Goal: Task Accomplishment & Management: Complete application form

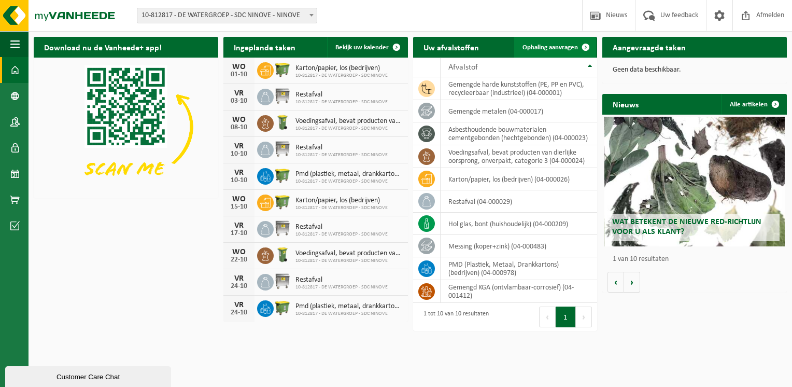
click at [585, 46] on span at bounding box center [585, 47] width 21 height 21
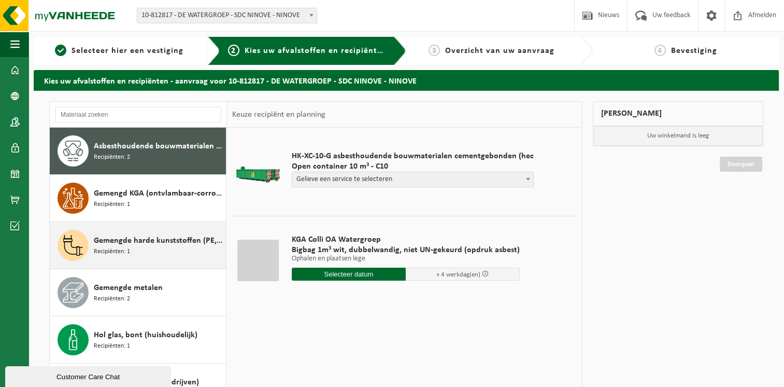
click at [154, 248] on div "Gemengde harde kunststoffen (PE, PP en PVC), recycleerbaar (industrieel) Recipi…" at bounding box center [159, 245] width 130 height 31
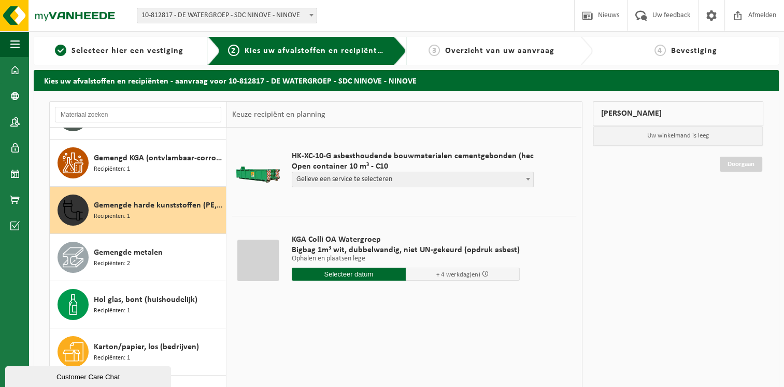
scroll to position [94, 0]
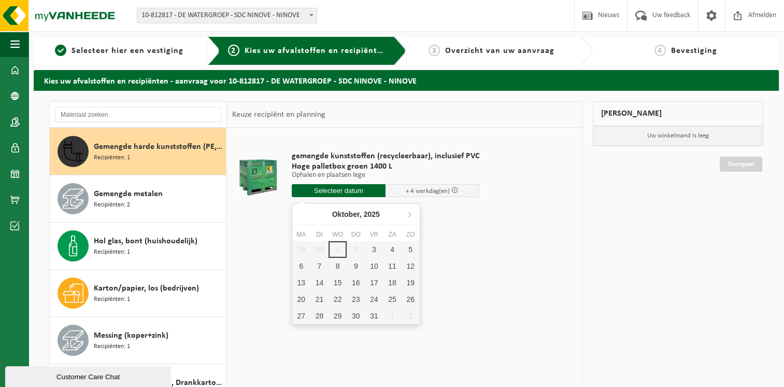
click at [339, 193] on input "text" at bounding box center [339, 190] width 94 height 13
click at [373, 249] on div "3" at bounding box center [374, 249] width 18 height 17
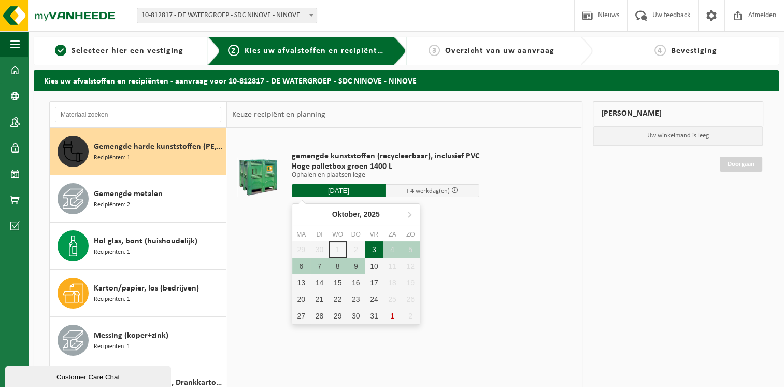
type input "Van 2025-10-03"
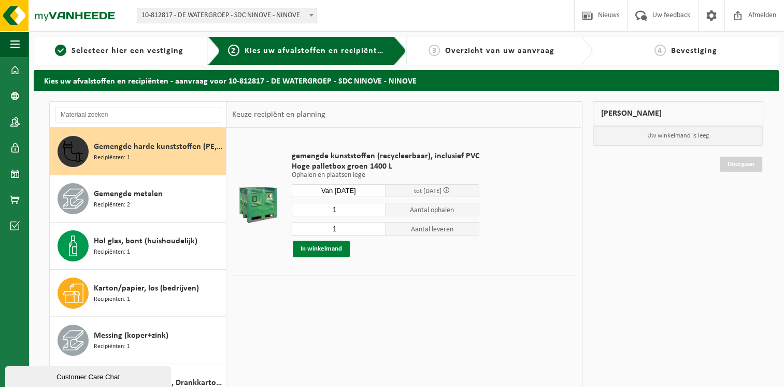
click at [319, 247] on button "In winkelmand" at bounding box center [321, 248] width 57 height 17
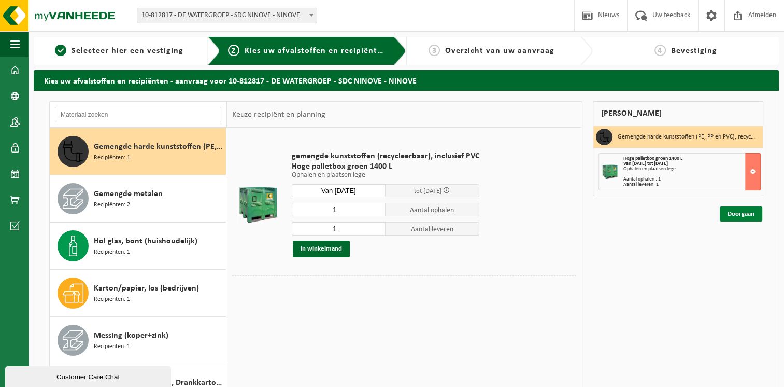
click at [731, 208] on link "Doorgaan" at bounding box center [741, 213] width 42 height 15
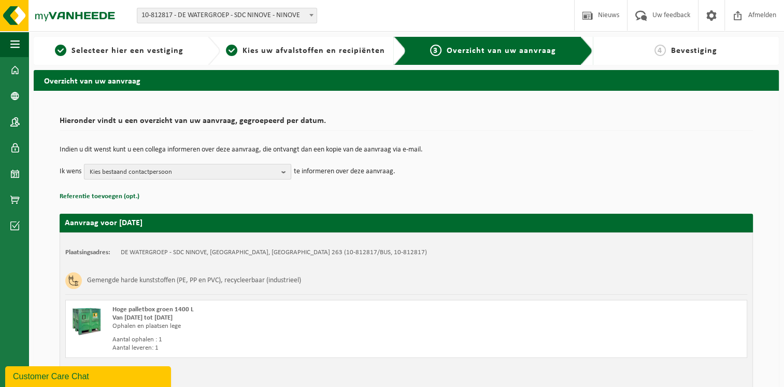
click at [284, 171] on b "button" at bounding box center [285, 171] width 9 height 15
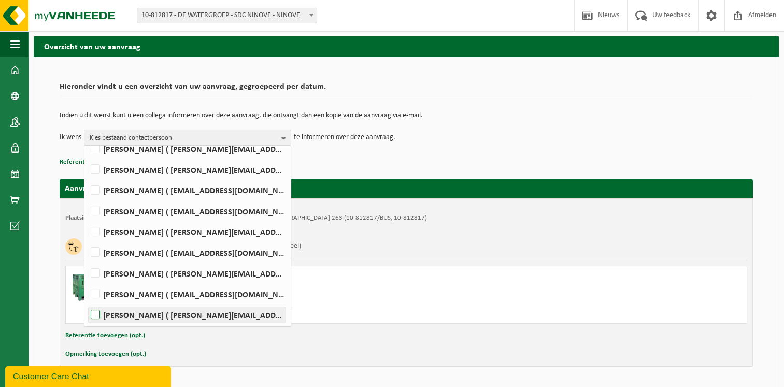
scroll to position [52, 0]
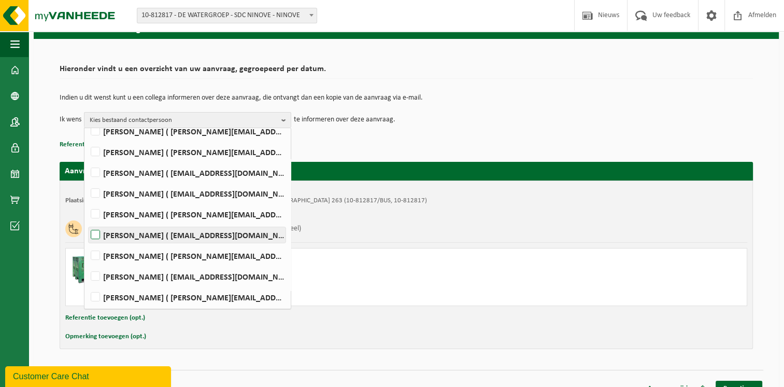
click at [138, 235] on label "JEAN VANDEVELDE ( jean.vandevelde@dewatergroep.be )" at bounding box center [187, 235] width 197 height 16
click at [87, 222] on input "JEAN VANDEVELDE ( jean.vandevelde@dewatergroep.be )" at bounding box center [87, 221] width 1 height 1
checkbox input "true"
click at [349, 140] on p "Referentie toevoegen (opt.)" at bounding box center [406, 144] width 693 height 13
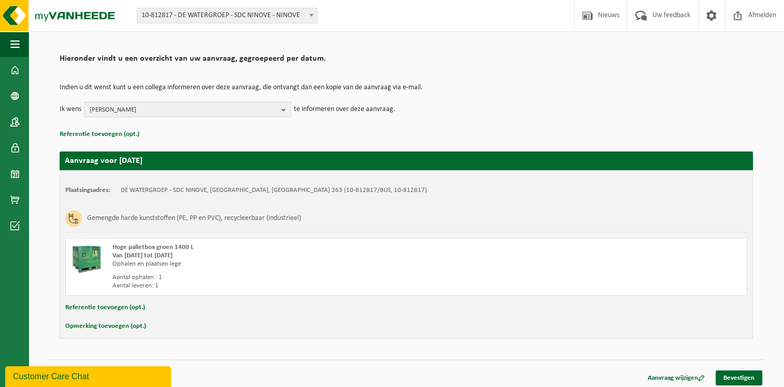
scroll to position [65, 0]
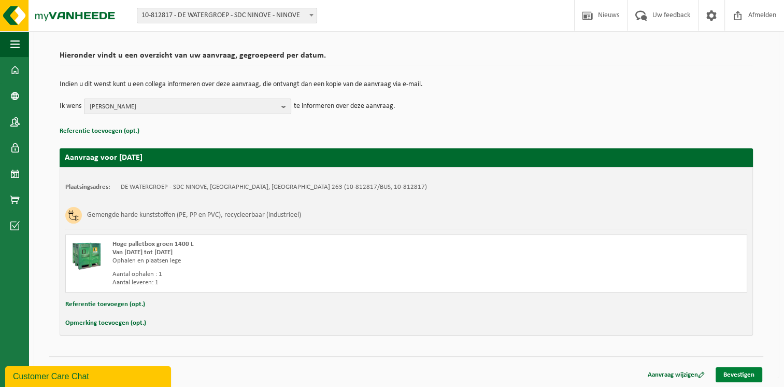
click at [742, 373] on link "Bevestigen" at bounding box center [739, 374] width 47 height 15
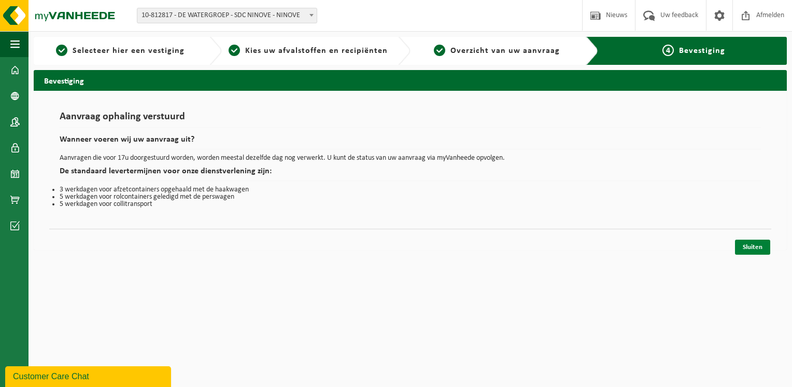
click at [760, 249] on link "Sluiten" at bounding box center [752, 246] width 35 height 15
